Goal: Transaction & Acquisition: Purchase product/service

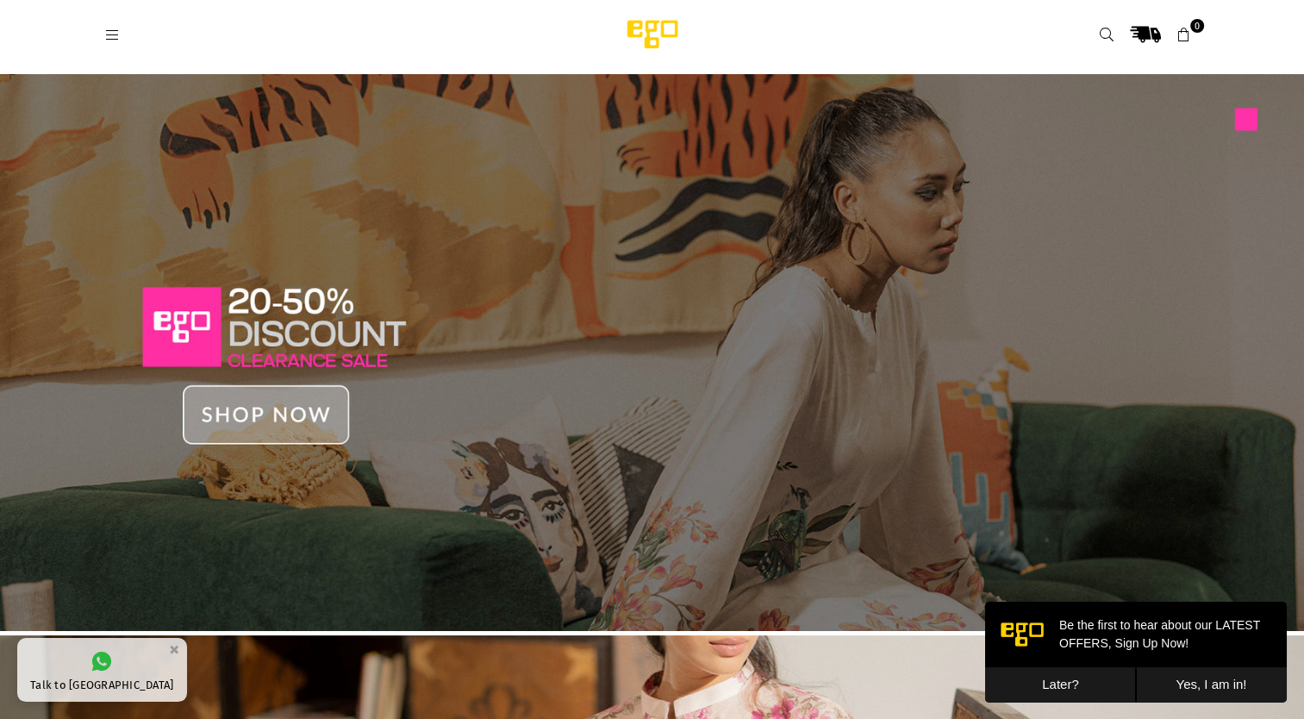
click at [107, 34] on icon at bounding box center [113, 36] width 16 height 16
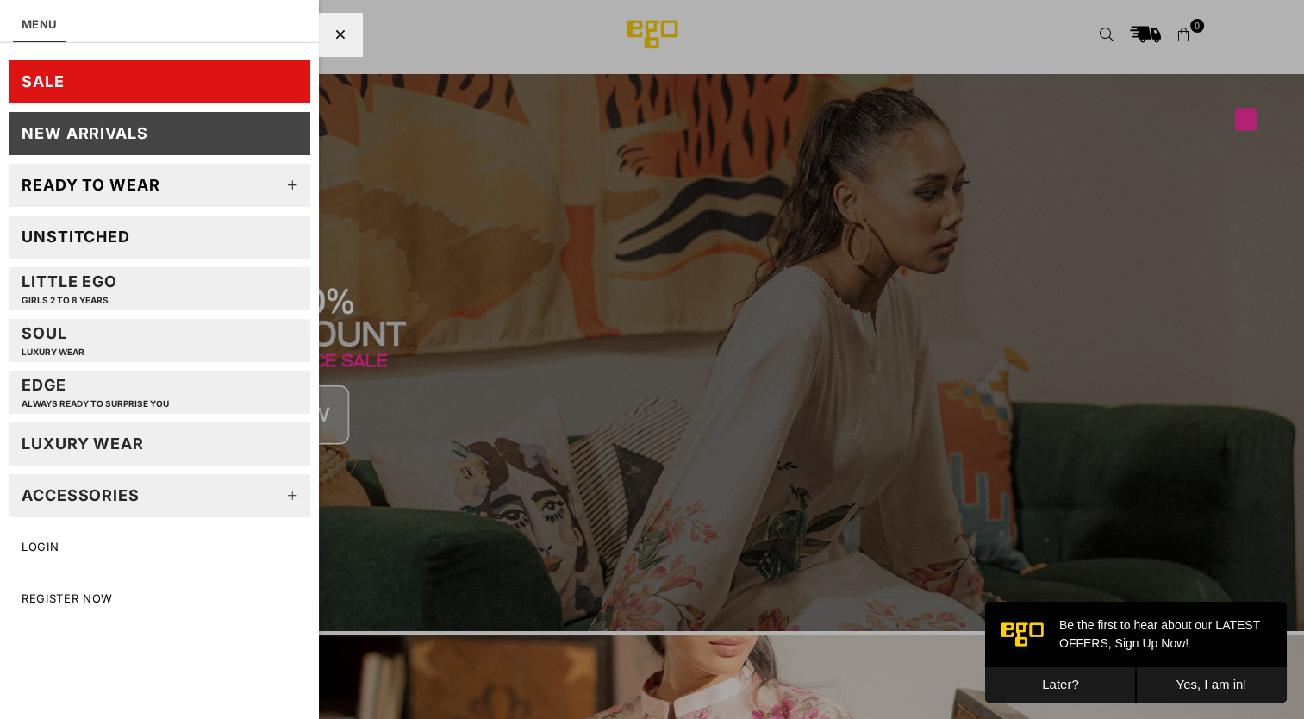
click at [107, 136] on div "New Arrivals" at bounding box center [85, 133] width 127 height 20
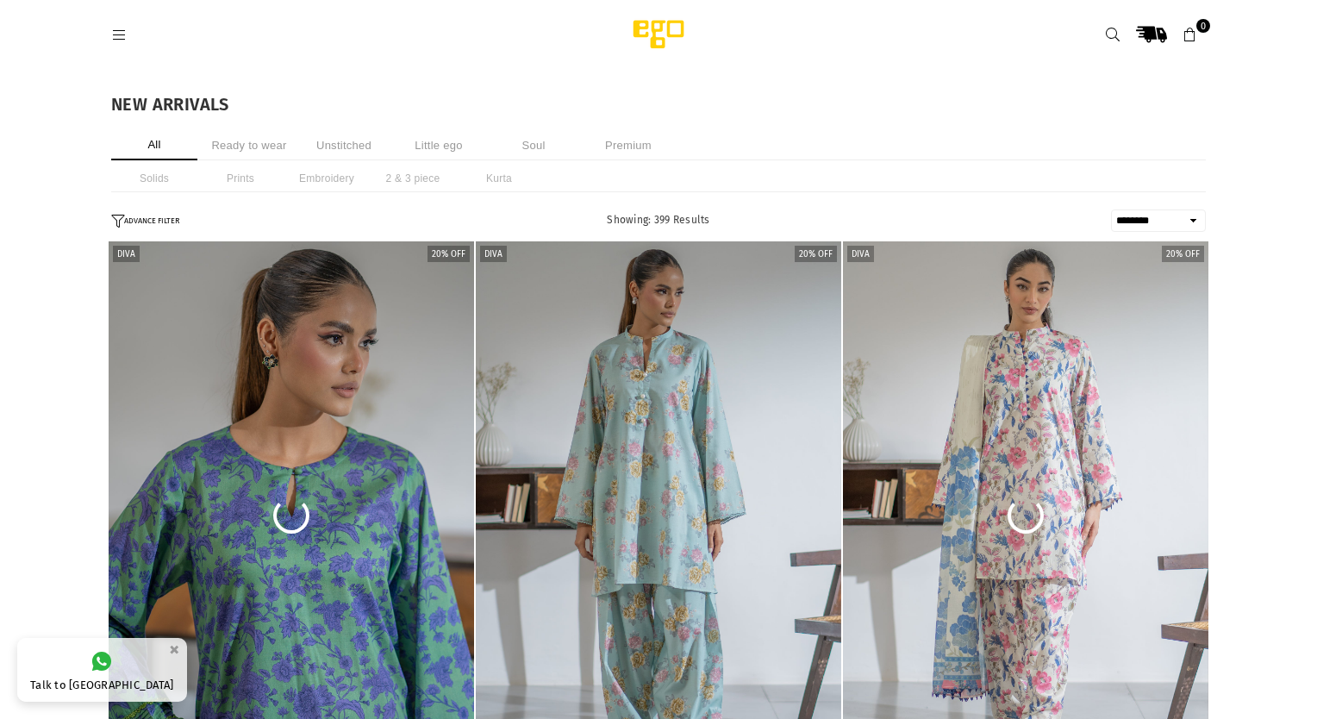
select select "******"
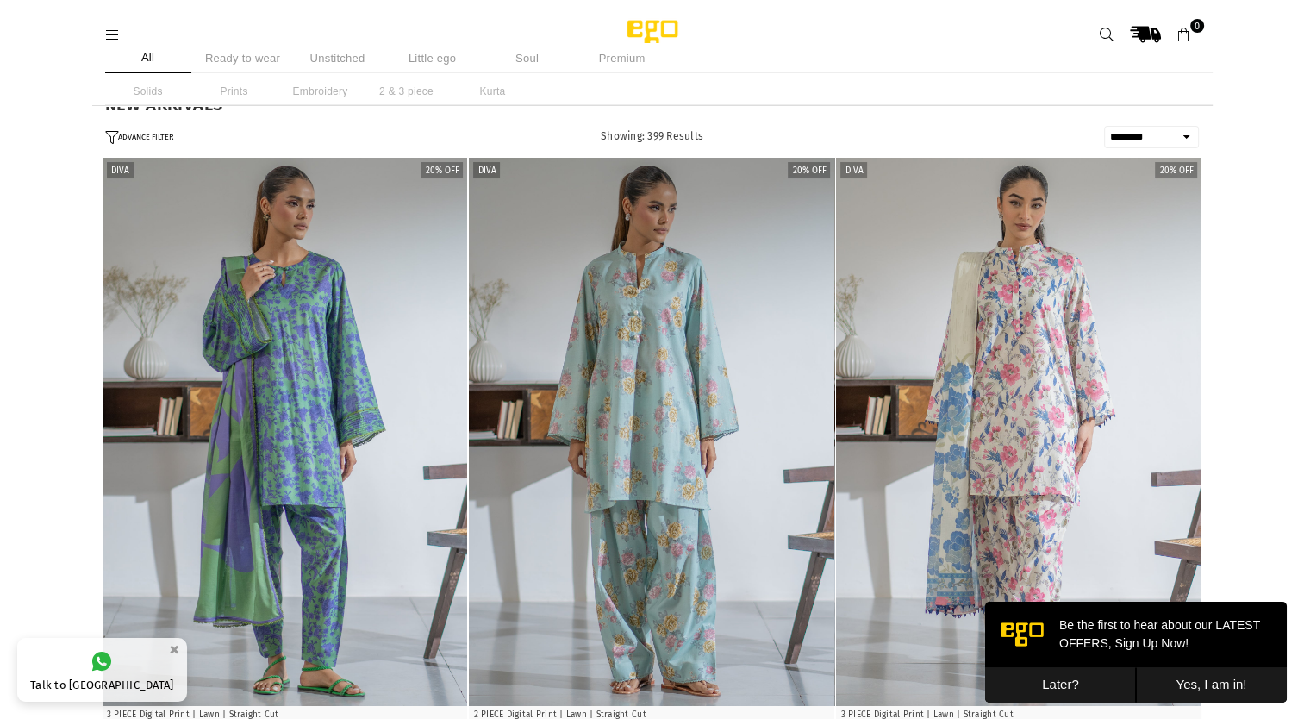
click at [224, 58] on li "Ready to wear" at bounding box center [243, 58] width 86 height 30
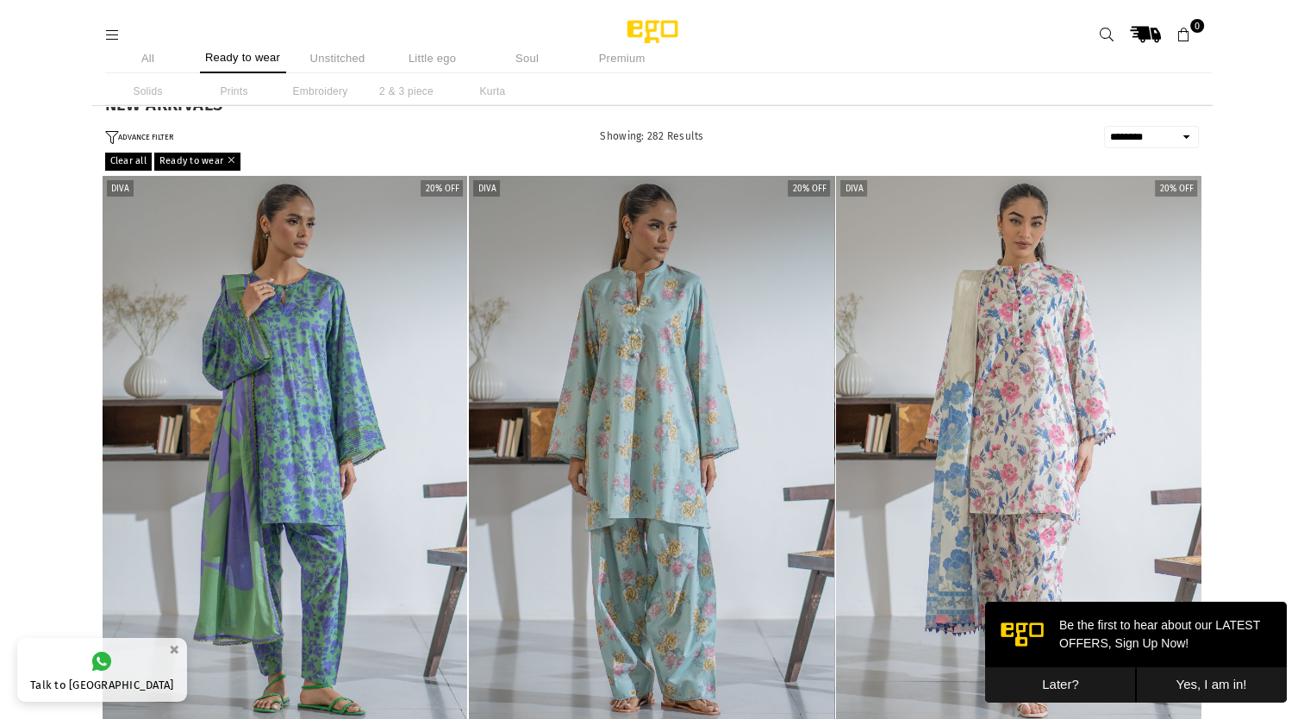
click at [327, 57] on li "Unstitched" at bounding box center [338, 58] width 86 height 30
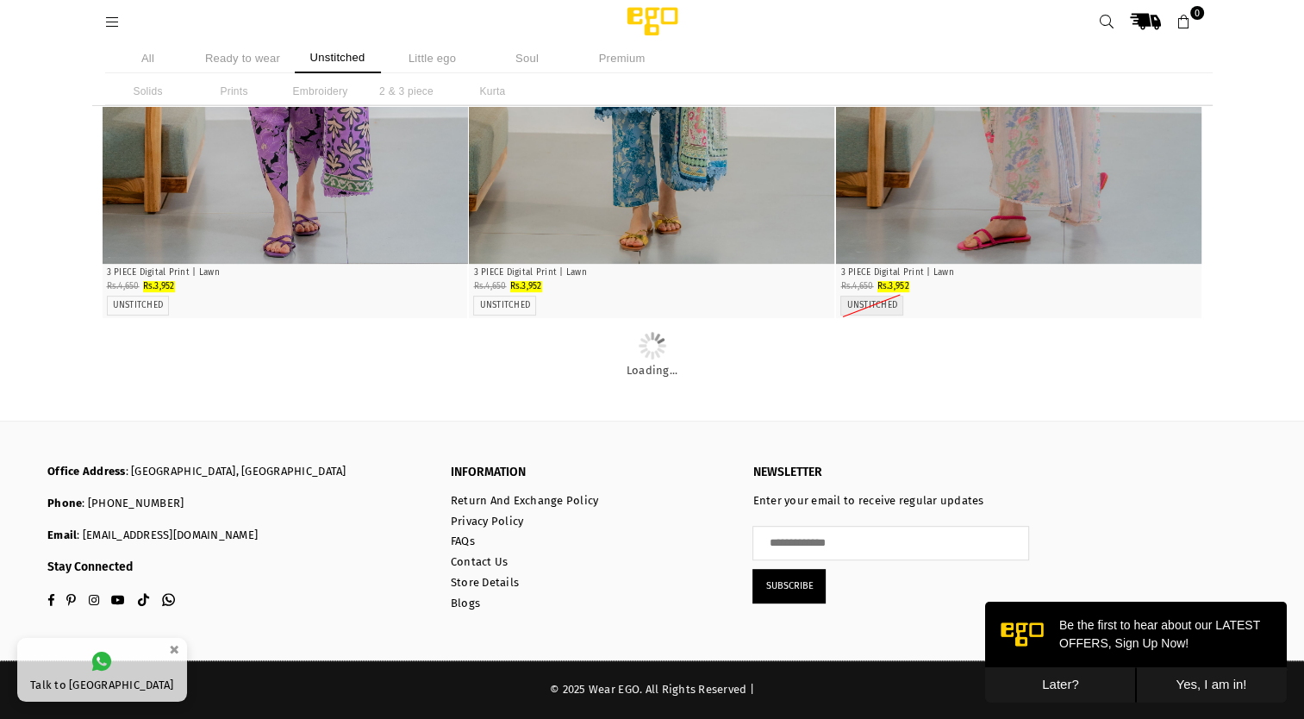
scroll to position [1896, 0]
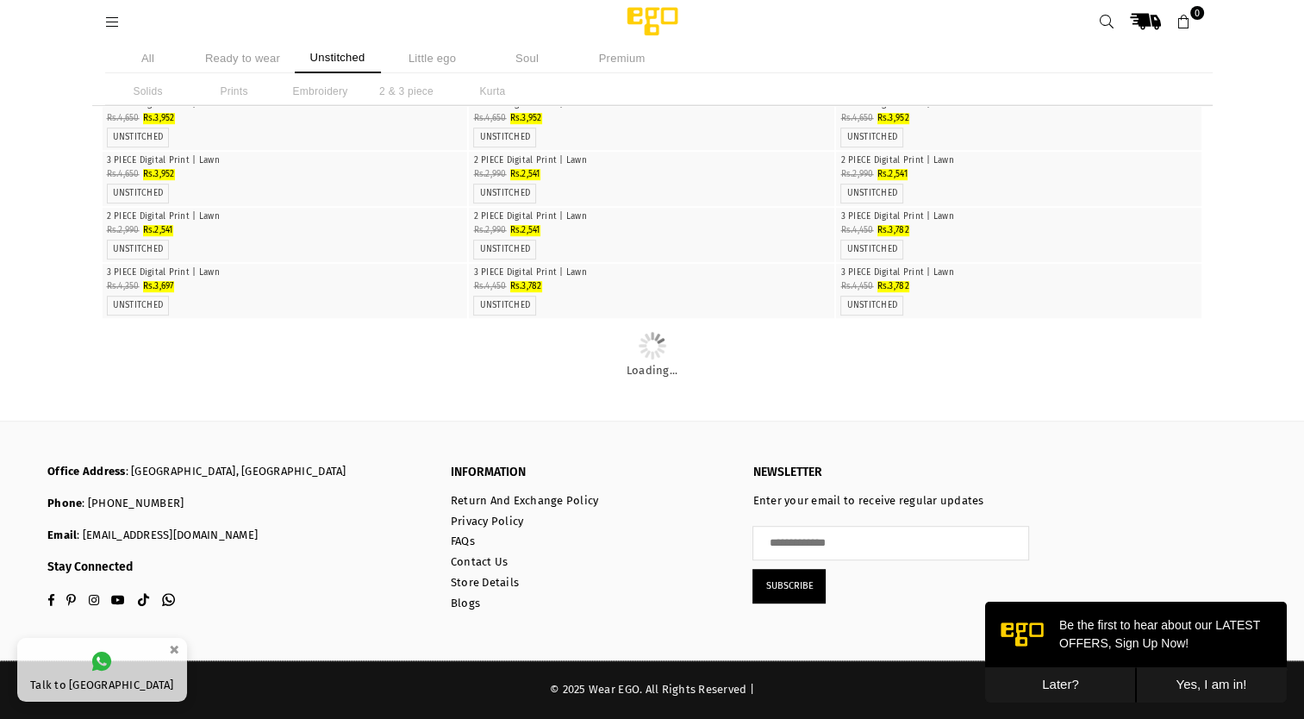
click at [1070, 679] on button "Later?" at bounding box center [1060, 684] width 151 height 35
